Goal: Navigation & Orientation: Understand site structure

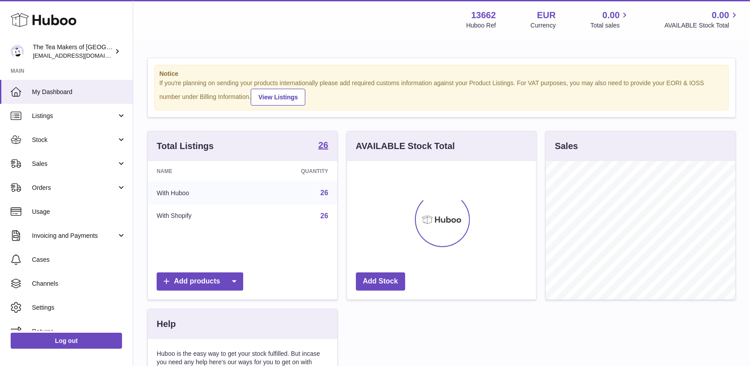
scroll to position [139, 189]
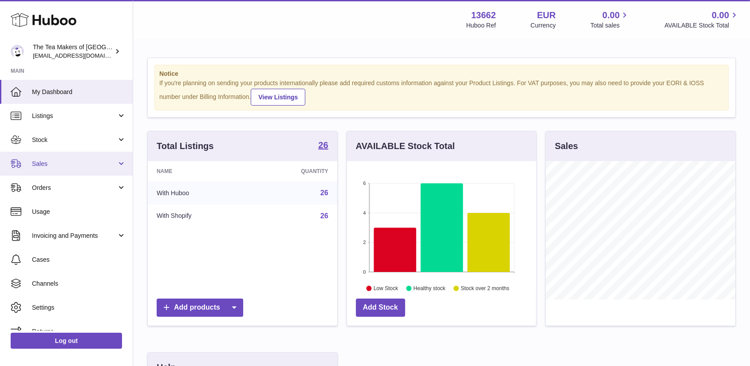
click at [45, 162] on span "Sales" at bounding box center [74, 164] width 85 height 8
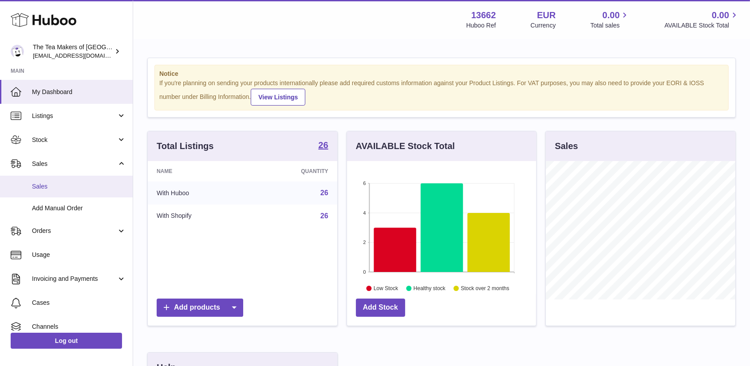
click at [49, 182] on span "Sales" at bounding box center [79, 186] width 94 height 8
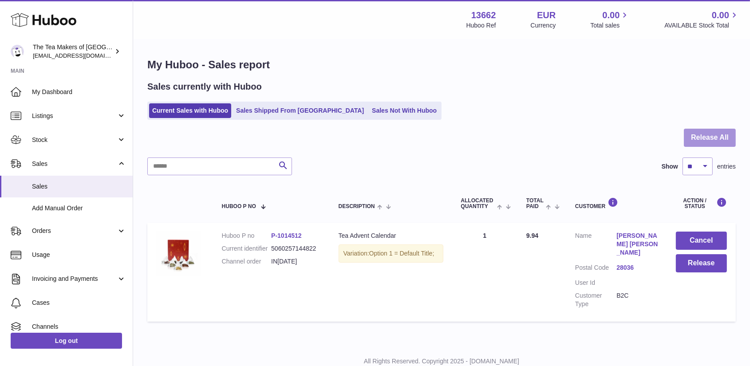
click at [713, 135] on button "Release All" at bounding box center [710, 138] width 52 height 18
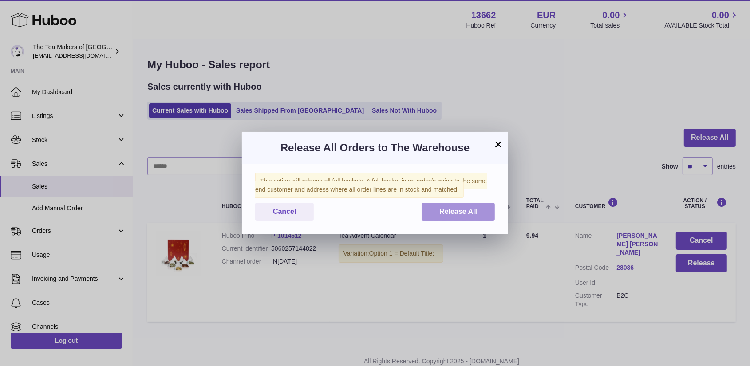
click at [467, 210] on span "Release All" at bounding box center [459, 212] width 38 height 8
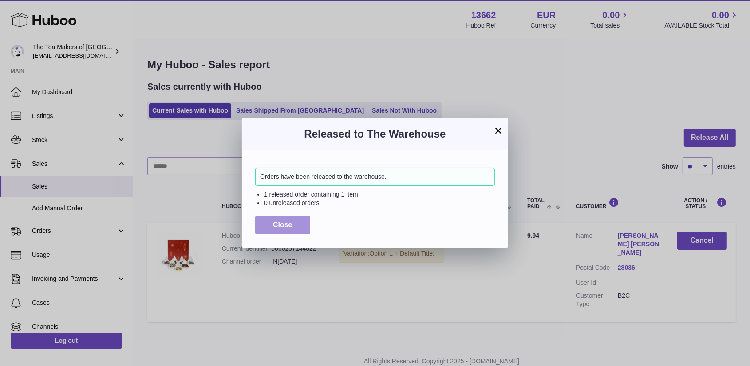
click at [269, 226] on button "Close" at bounding box center [282, 225] width 55 height 18
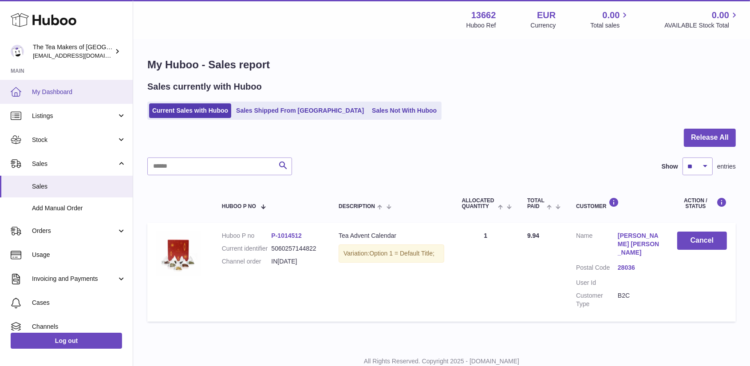
click at [60, 88] on span "My Dashboard" at bounding box center [79, 92] width 94 height 8
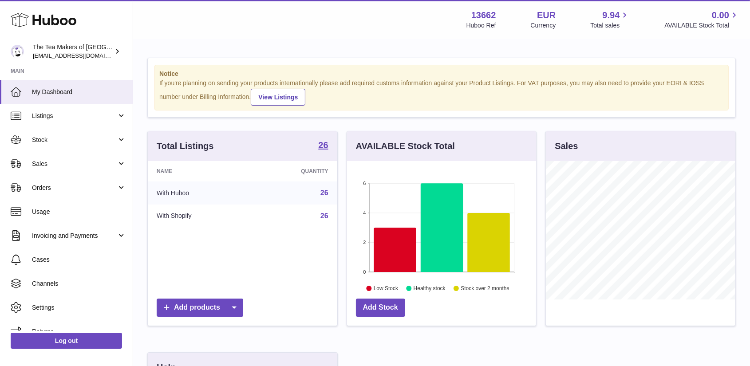
scroll to position [139, 189]
click at [50, 140] on span "Stock" at bounding box center [74, 140] width 85 height 8
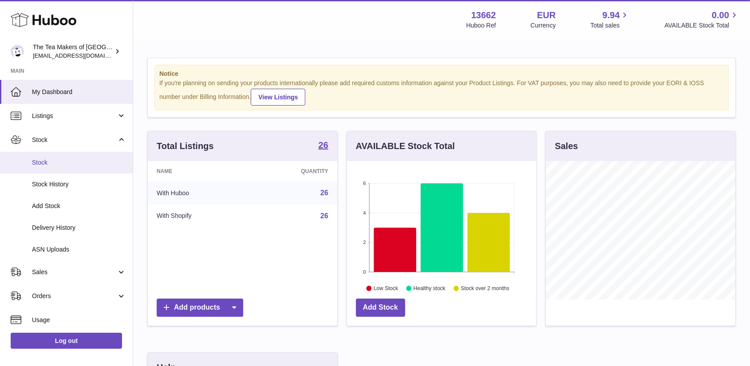
click at [54, 163] on span "Stock" at bounding box center [79, 163] width 94 height 8
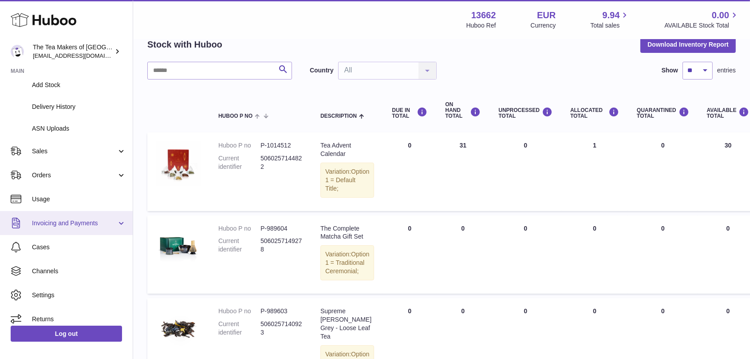
scroll to position [89, 0]
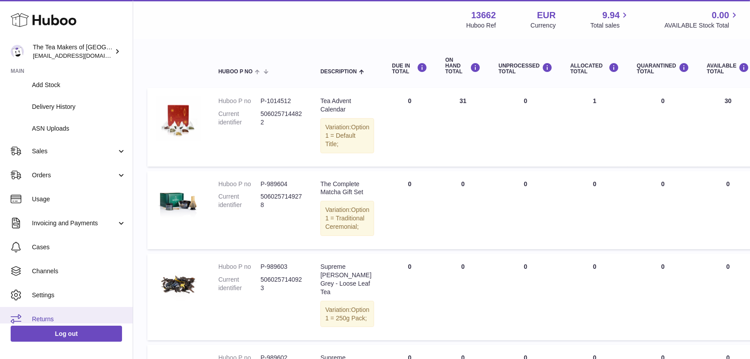
click at [44, 316] on span "Returns" at bounding box center [79, 319] width 94 height 8
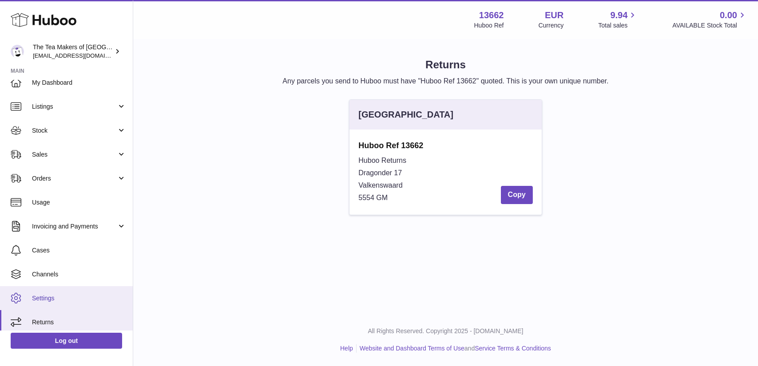
scroll to position [12, 0]
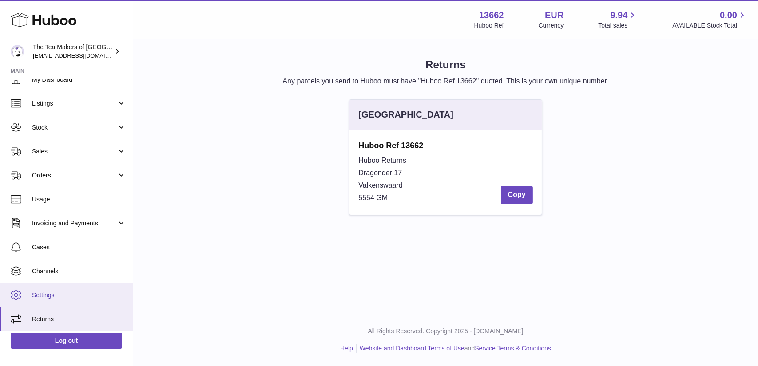
click at [52, 296] on span "Settings" at bounding box center [79, 295] width 94 height 8
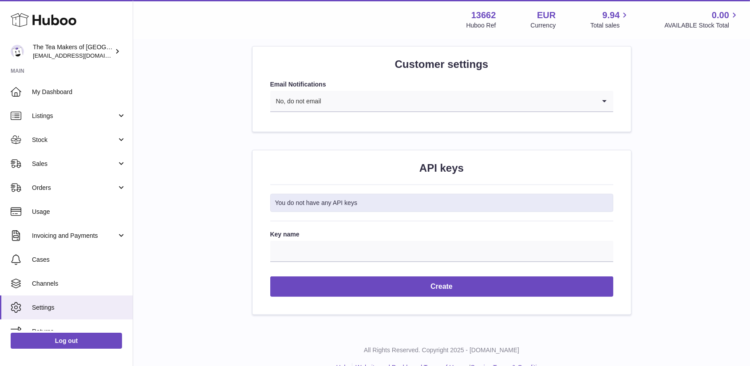
scroll to position [895, 0]
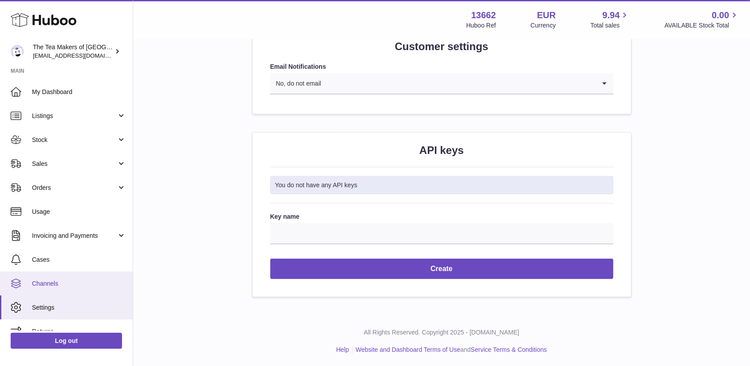
click at [44, 282] on span "Channels" at bounding box center [79, 284] width 94 height 8
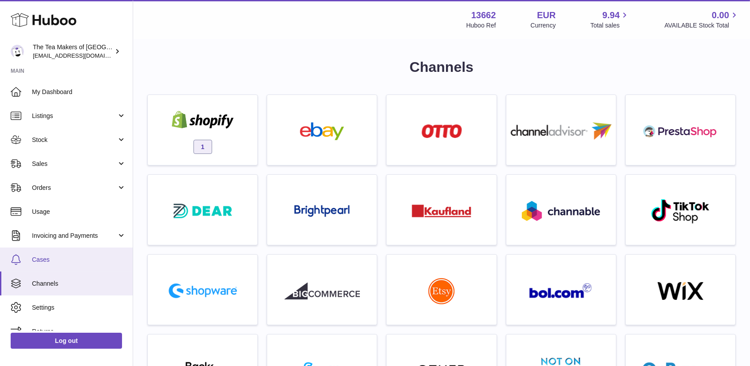
click at [38, 259] on span "Cases" at bounding box center [79, 260] width 94 height 8
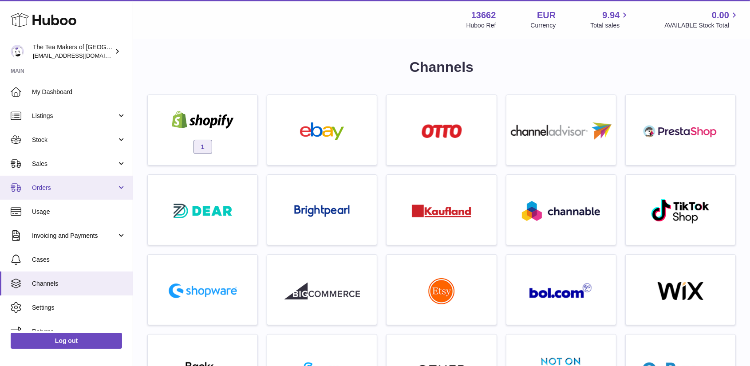
click at [56, 187] on span "Orders" at bounding box center [74, 188] width 85 height 8
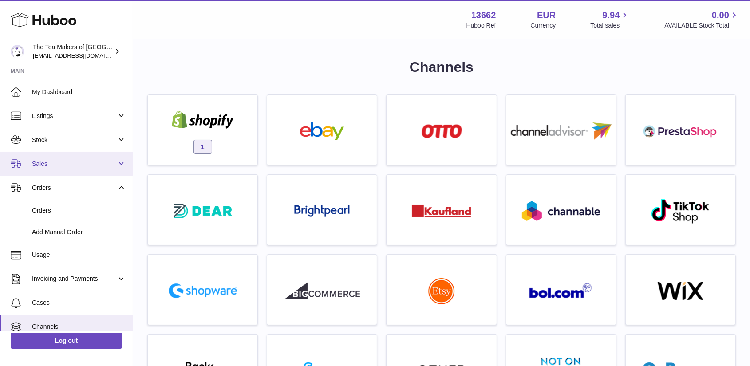
click at [49, 162] on span "Sales" at bounding box center [74, 164] width 85 height 8
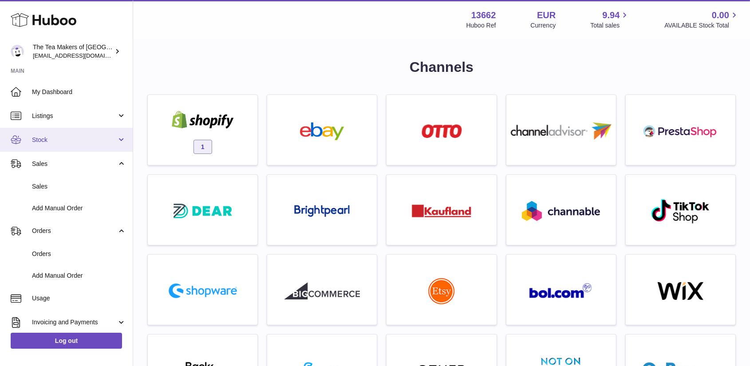
click at [49, 140] on span "Stock" at bounding box center [74, 140] width 85 height 8
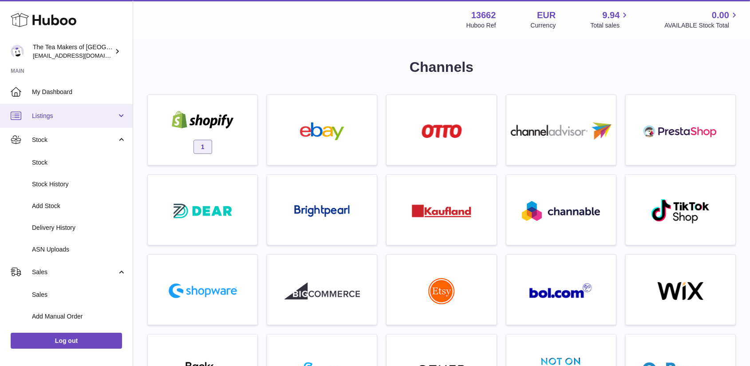
click at [60, 117] on span "Listings" at bounding box center [74, 116] width 85 height 8
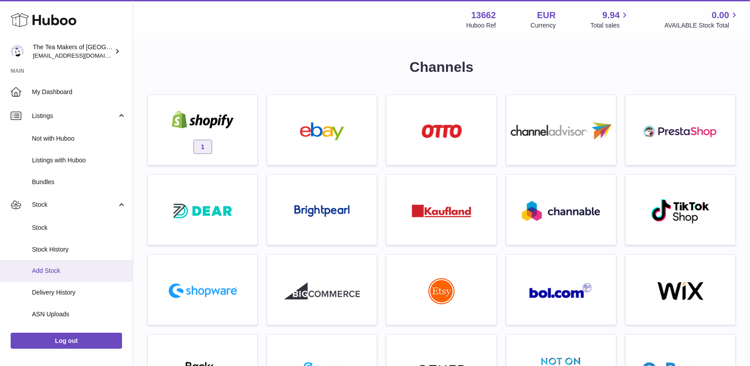
scroll to position [89, 0]
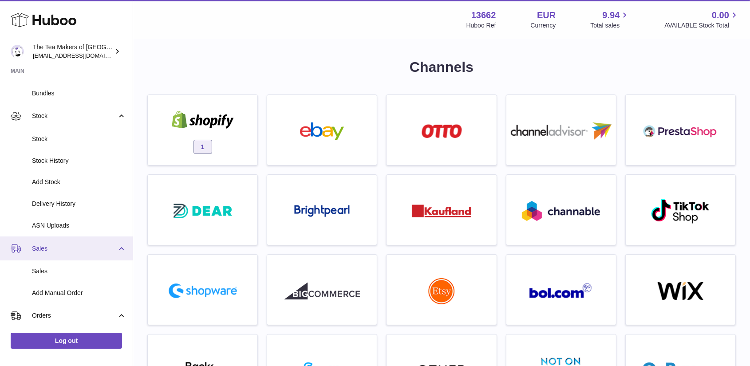
click at [67, 245] on span "Sales" at bounding box center [74, 249] width 85 height 8
click at [57, 250] on span "Sales" at bounding box center [74, 249] width 85 height 8
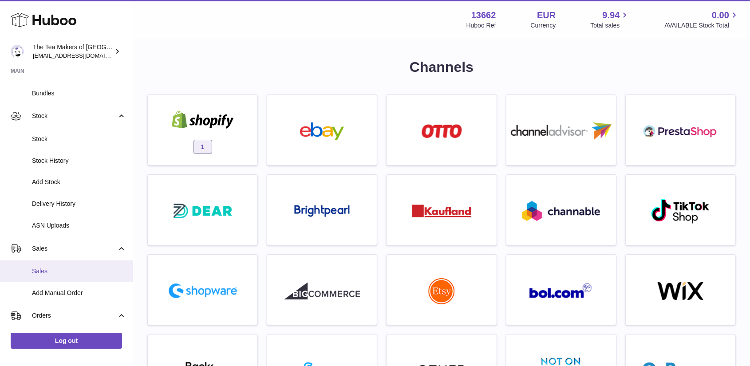
click at [52, 269] on span "Sales" at bounding box center [79, 271] width 94 height 8
